Goal: Task Accomplishment & Management: Manage account settings

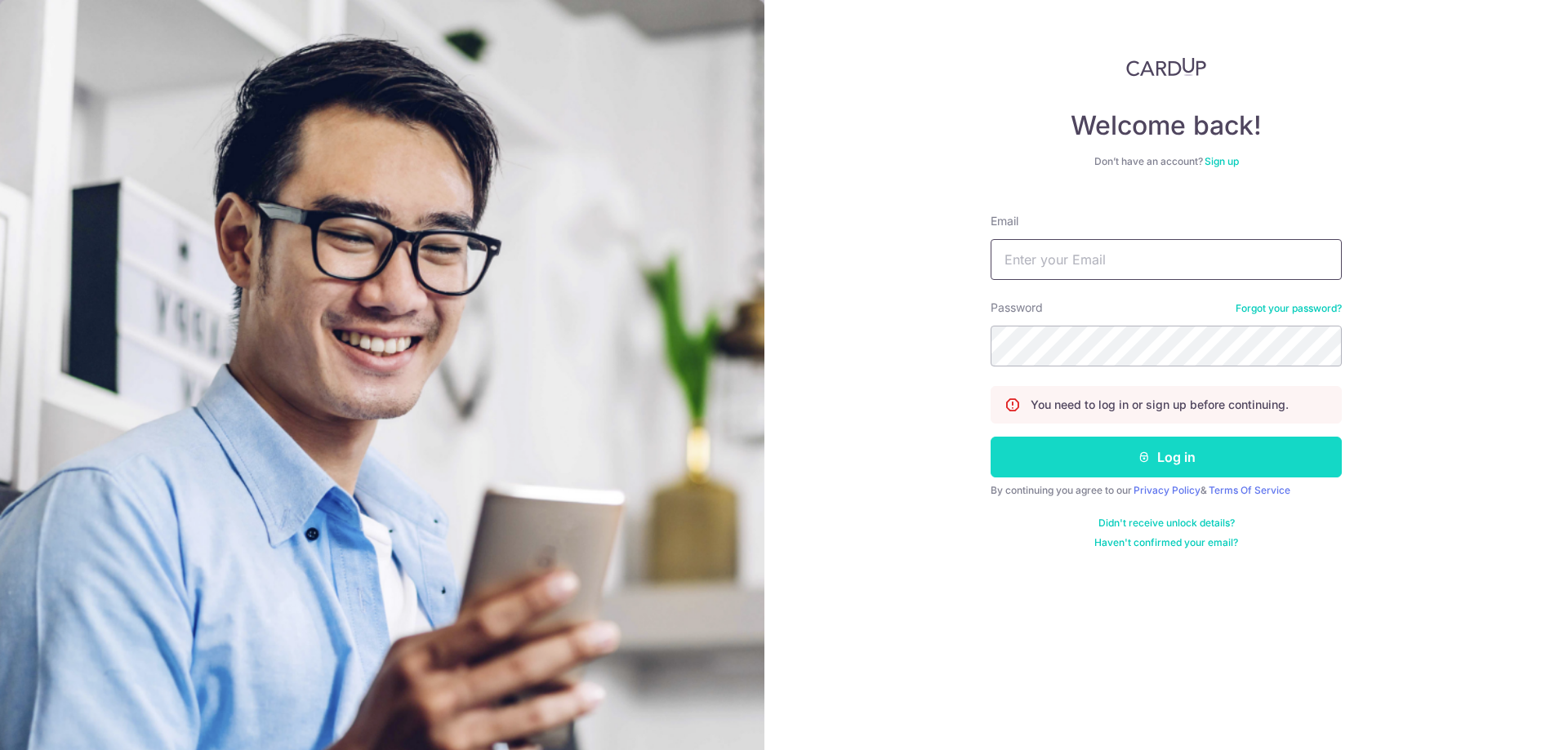
type input "[EMAIL_ADDRESS][DOMAIN_NAME]"
click at [1182, 443] on button "Log in" at bounding box center [1166, 458] width 351 height 41
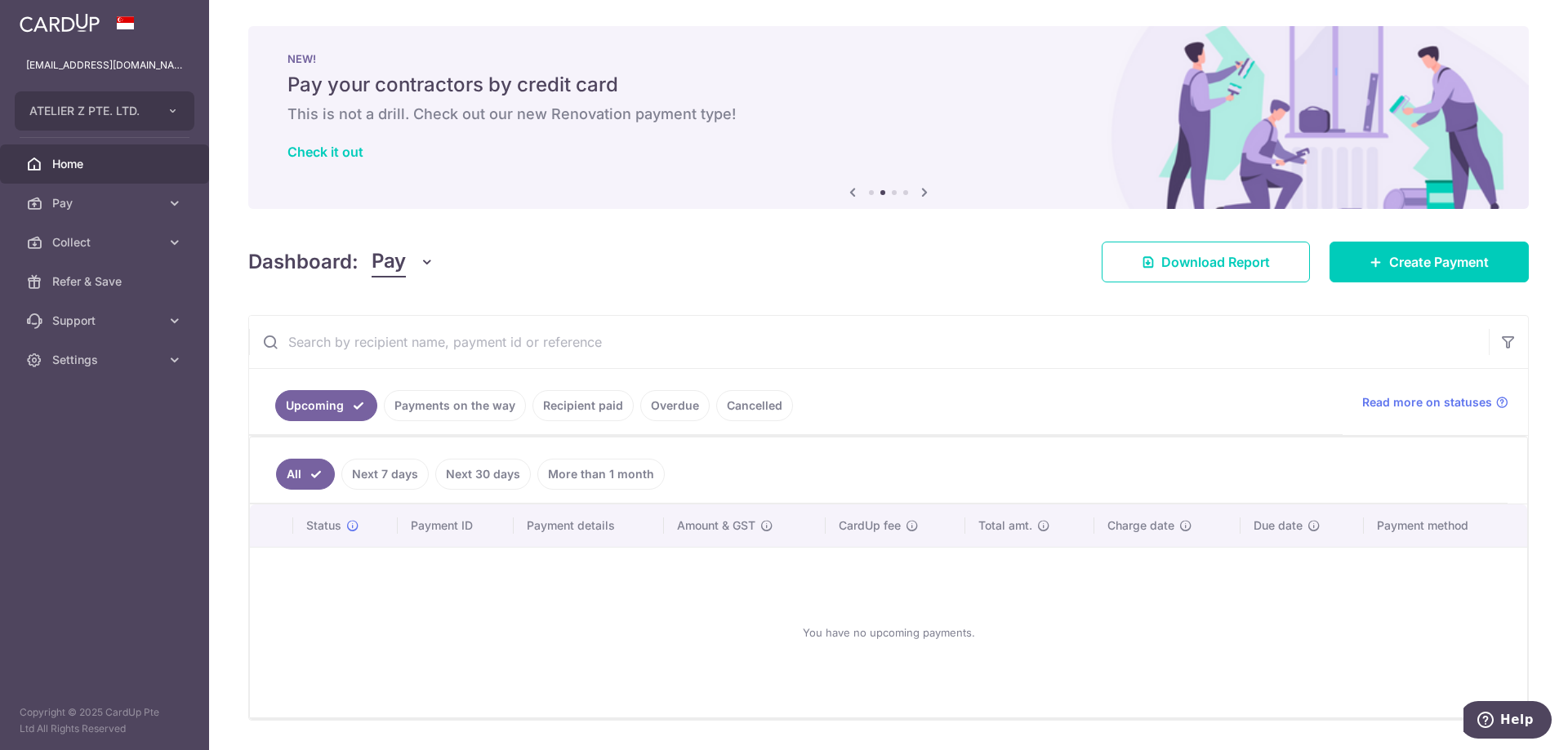
click at [469, 411] on link "Payments on the way" at bounding box center [455, 405] width 142 height 31
